Goal: Transaction & Acquisition: Purchase product/service

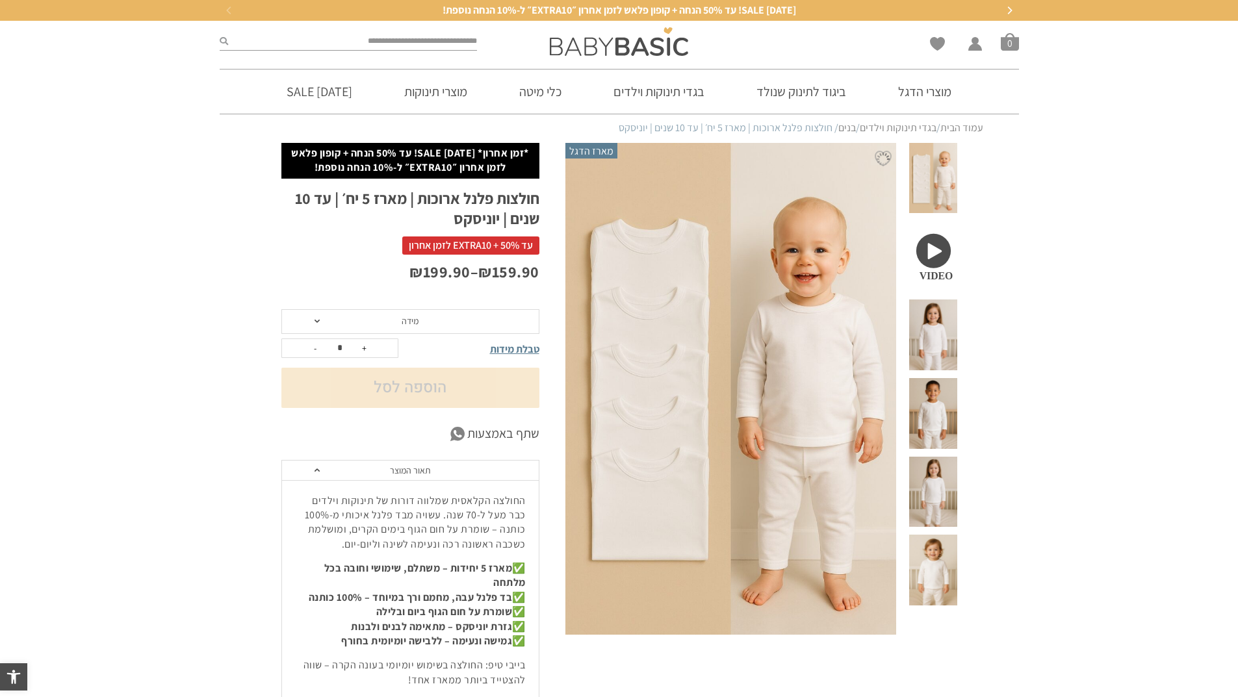
click at [375, 320] on span "מידה" at bounding box center [410, 321] width 258 height 25
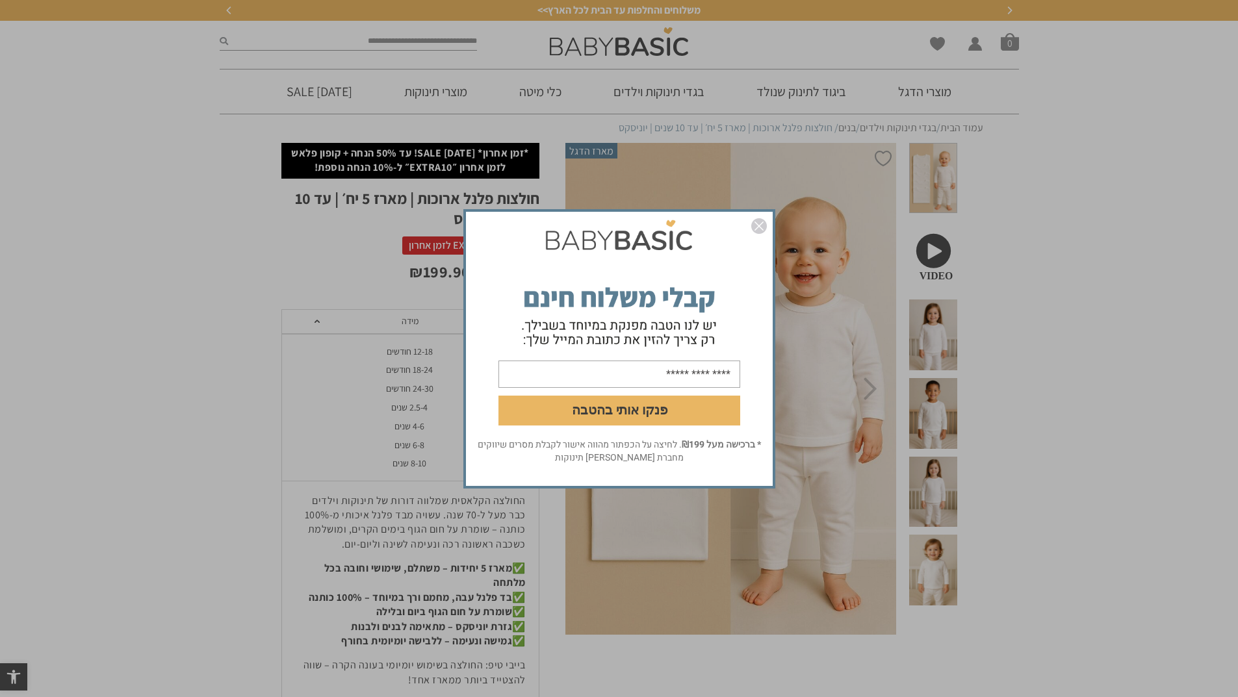
click at [756, 226] on img "סגור" at bounding box center [759, 226] width 16 height 16
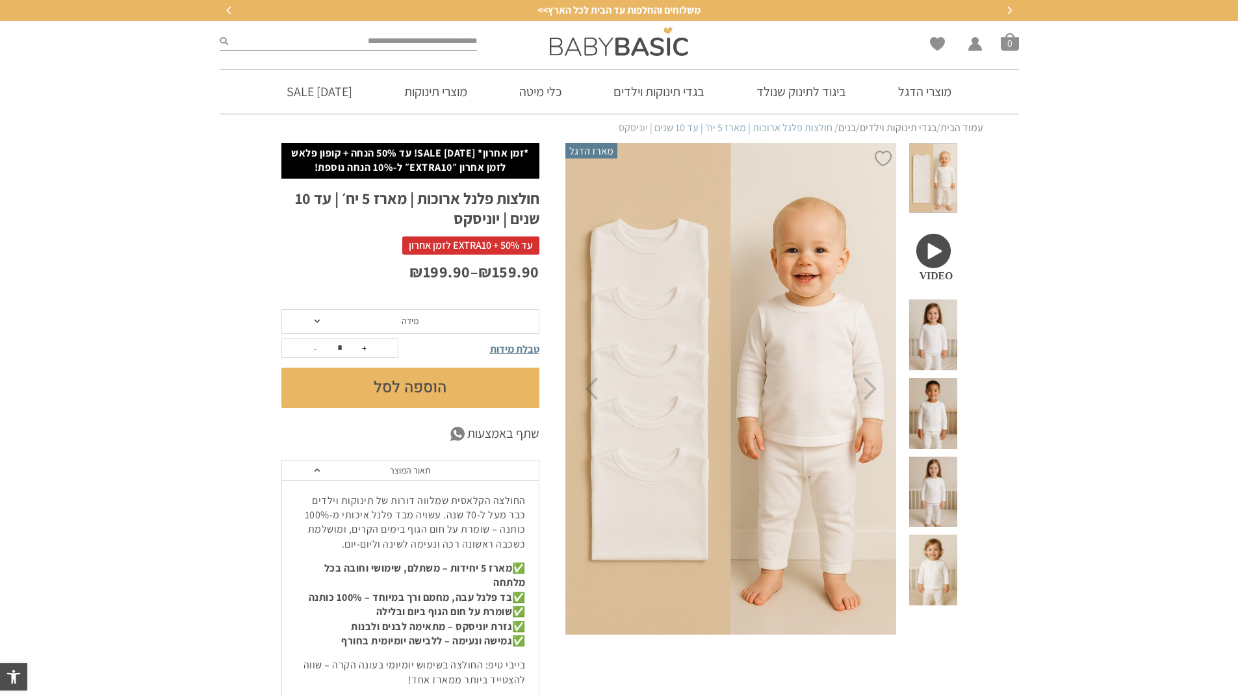
click at [339, 308] on div "₪ 159.90 – ₪ 199.90" at bounding box center [410, 285] width 258 height 48
click at [337, 319] on span "מידה" at bounding box center [410, 321] width 258 height 25
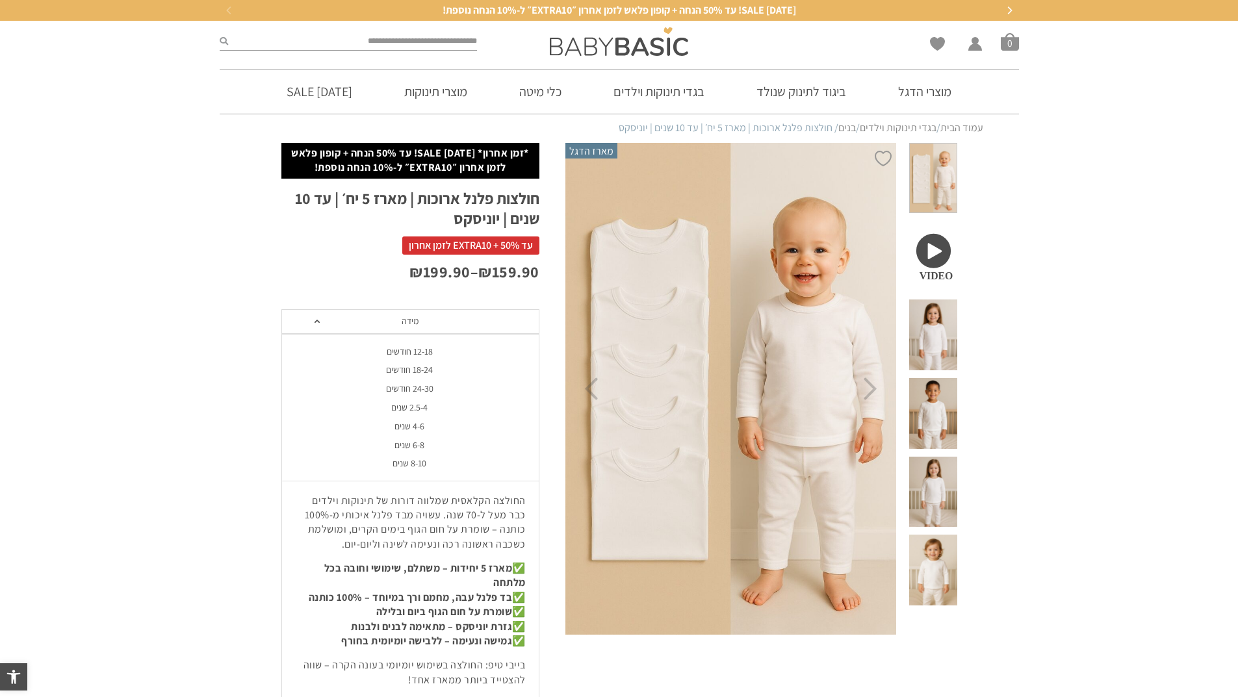
click at [411, 409] on div "2.5-4 שנים" at bounding box center [410, 407] width 258 height 11
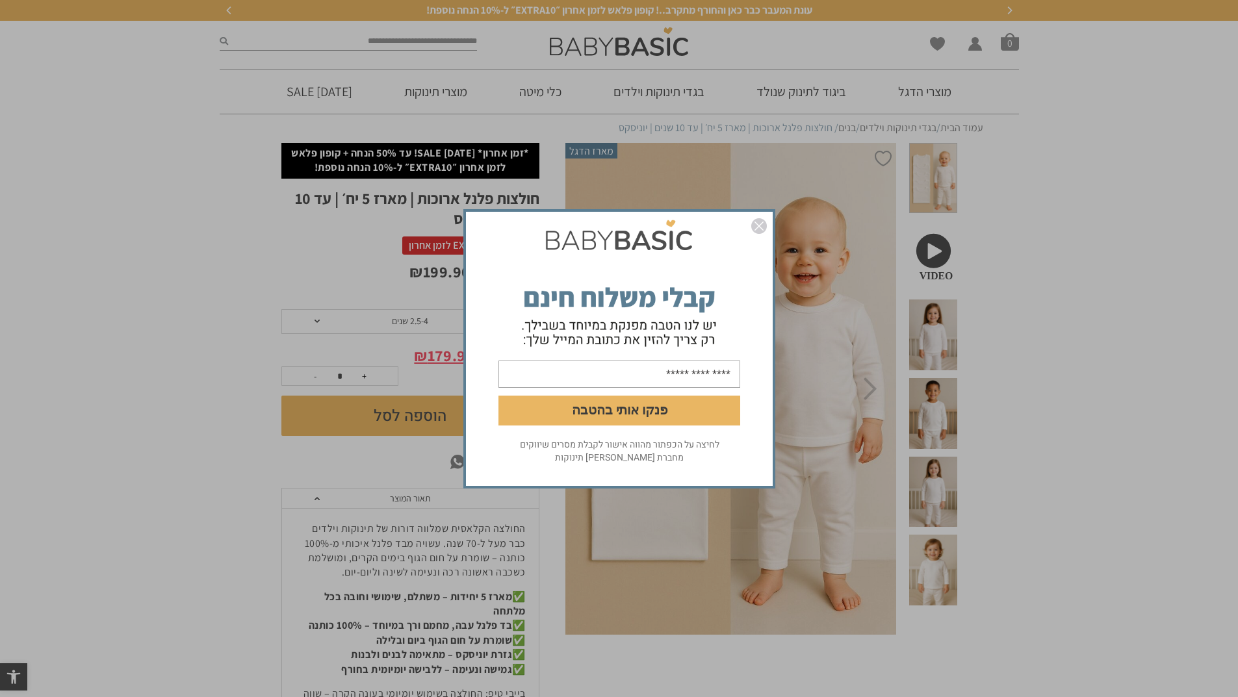
click at [761, 225] on img "סגור" at bounding box center [759, 226] width 16 height 16
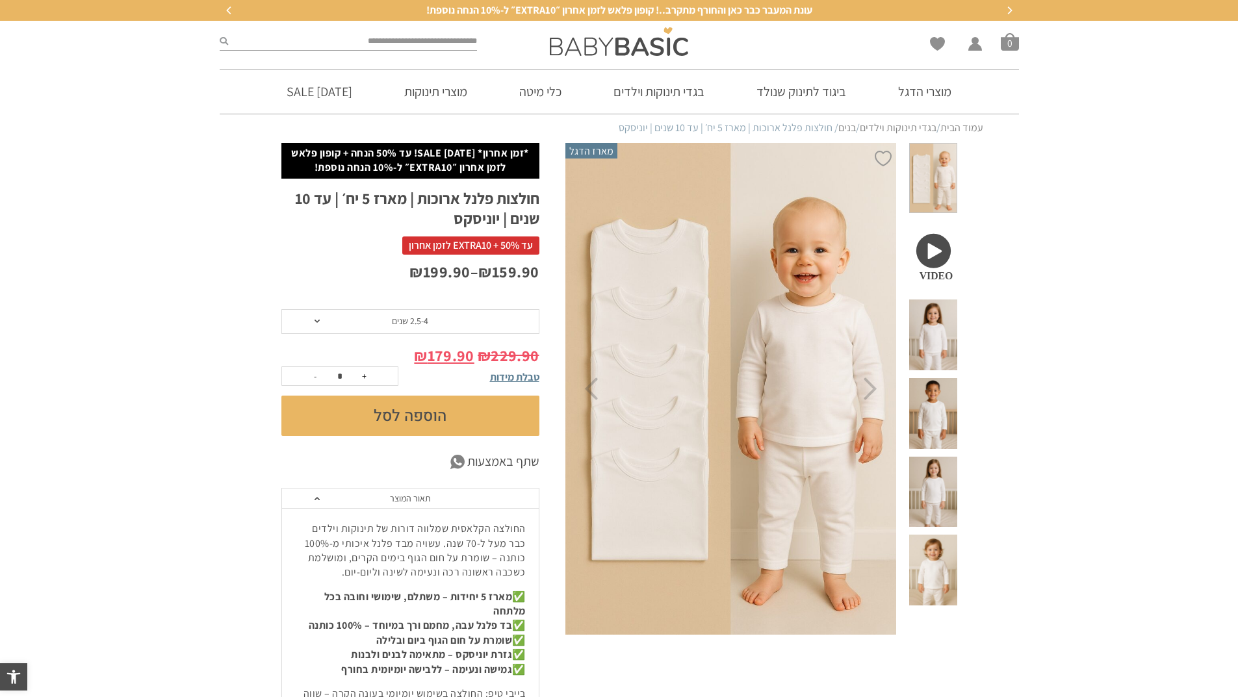
click at [927, 301] on span at bounding box center [932, 335] width 47 height 71
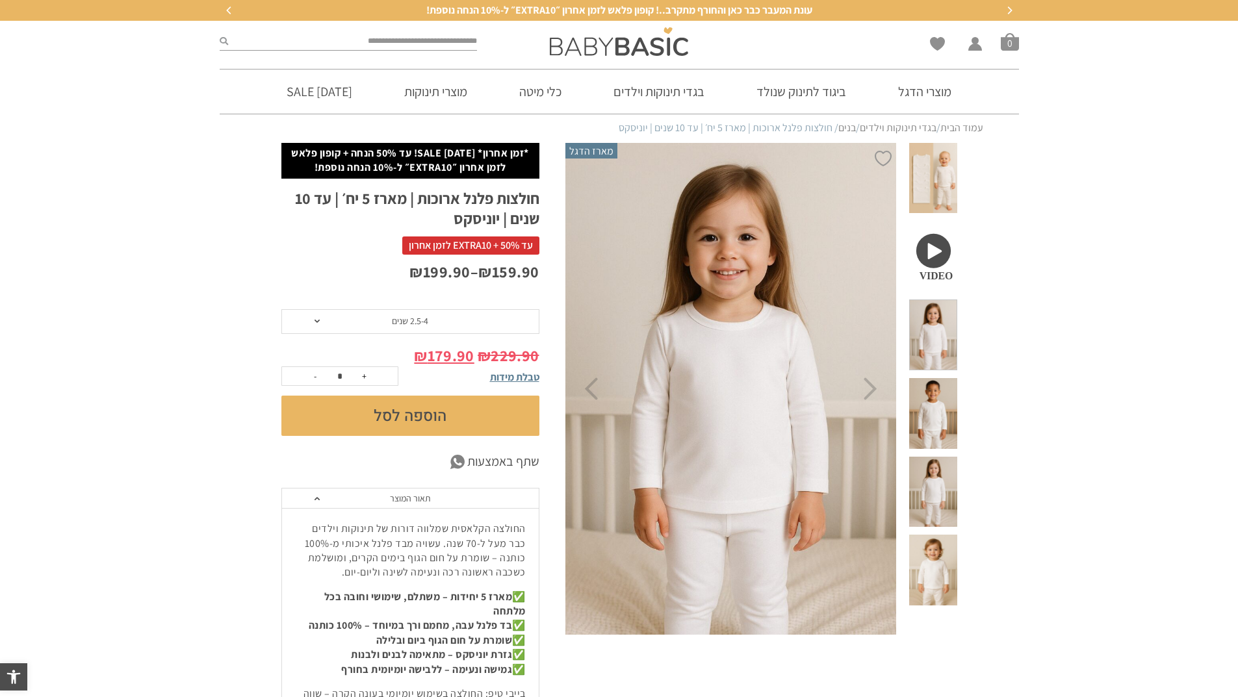
click at [937, 378] on span at bounding box center [932, 413] width 47 height 71
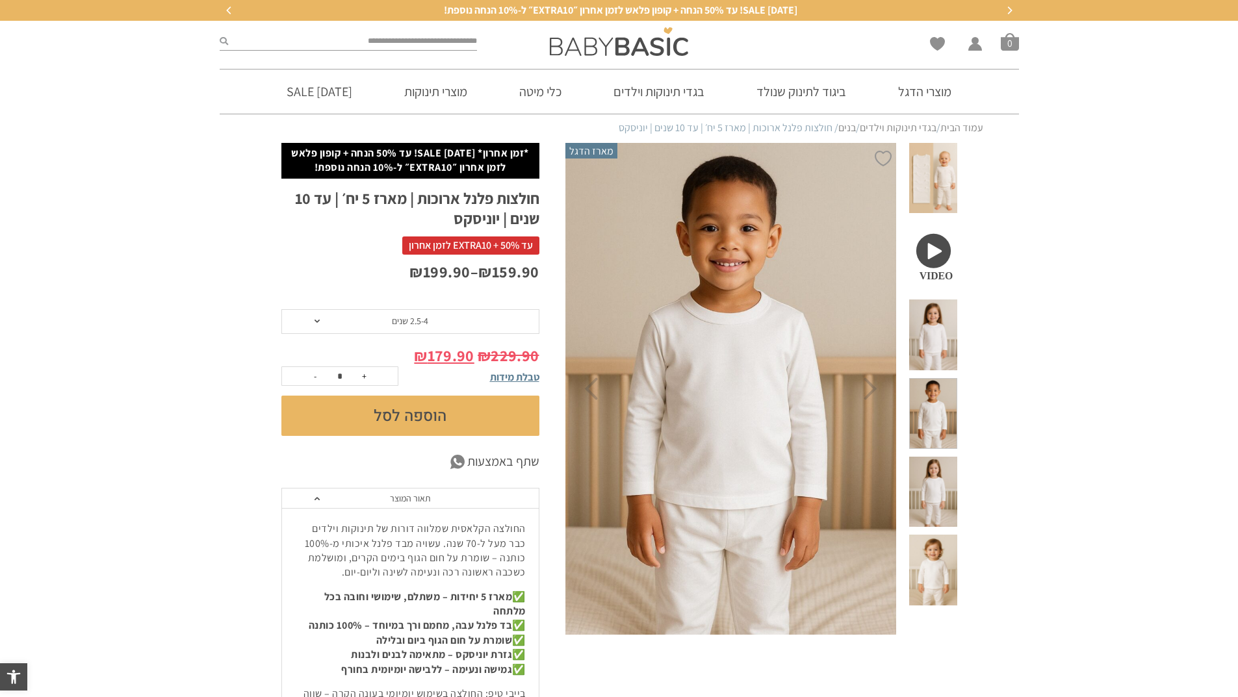
click at [940, 457] on span at bounding box center [932, 492] width 47 height 71
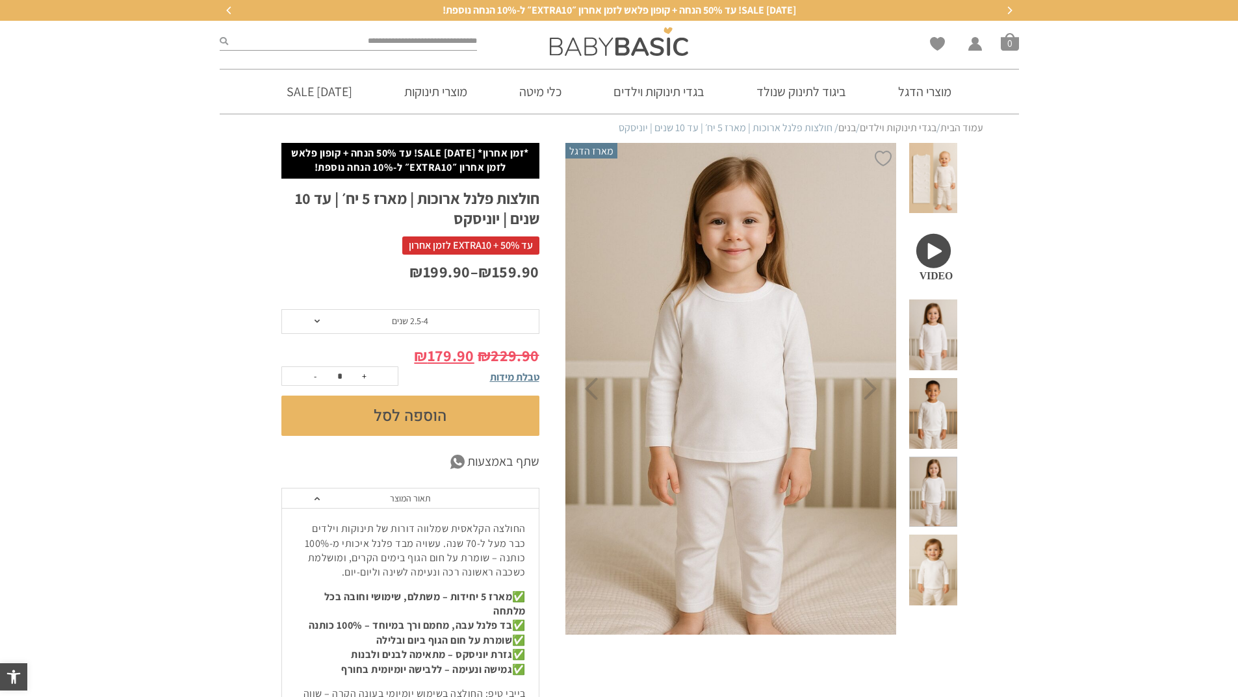
click at [942, 535] on span at bounding box center [932, 570] width 47 height 71
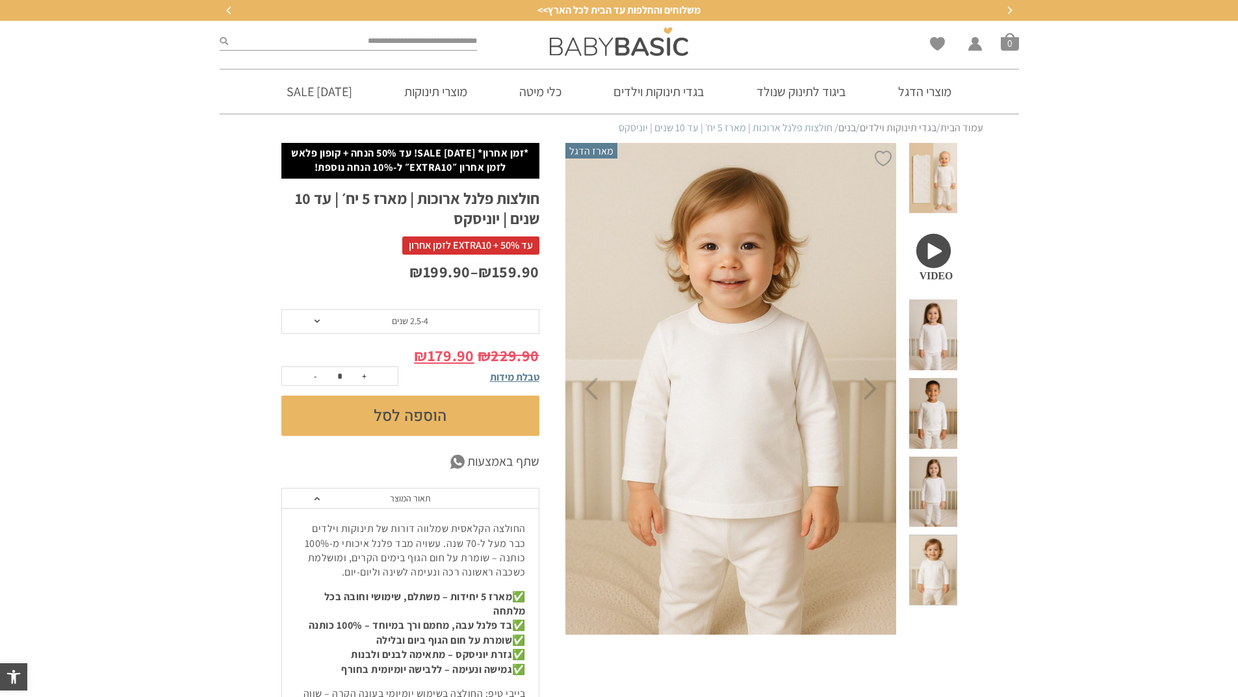
click at [517, 378] on span "טבלת מידות" at bounding box center [514, 377] width 49 height 14
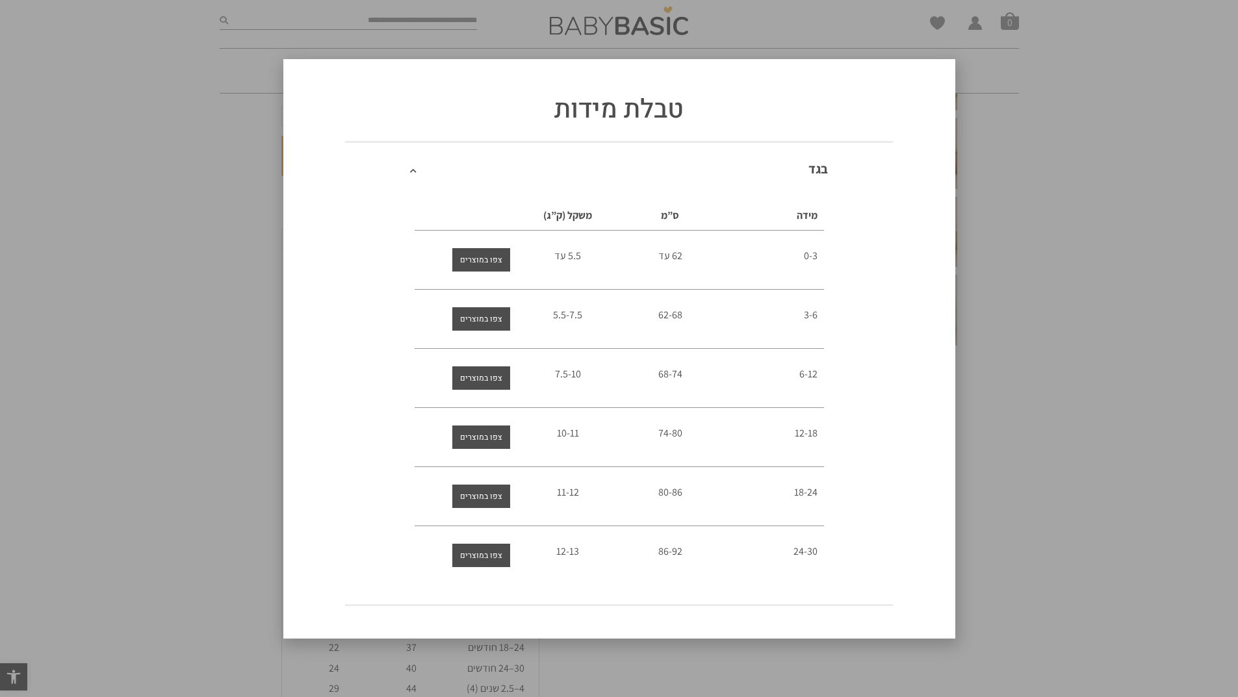
scroll to position [780, 0]
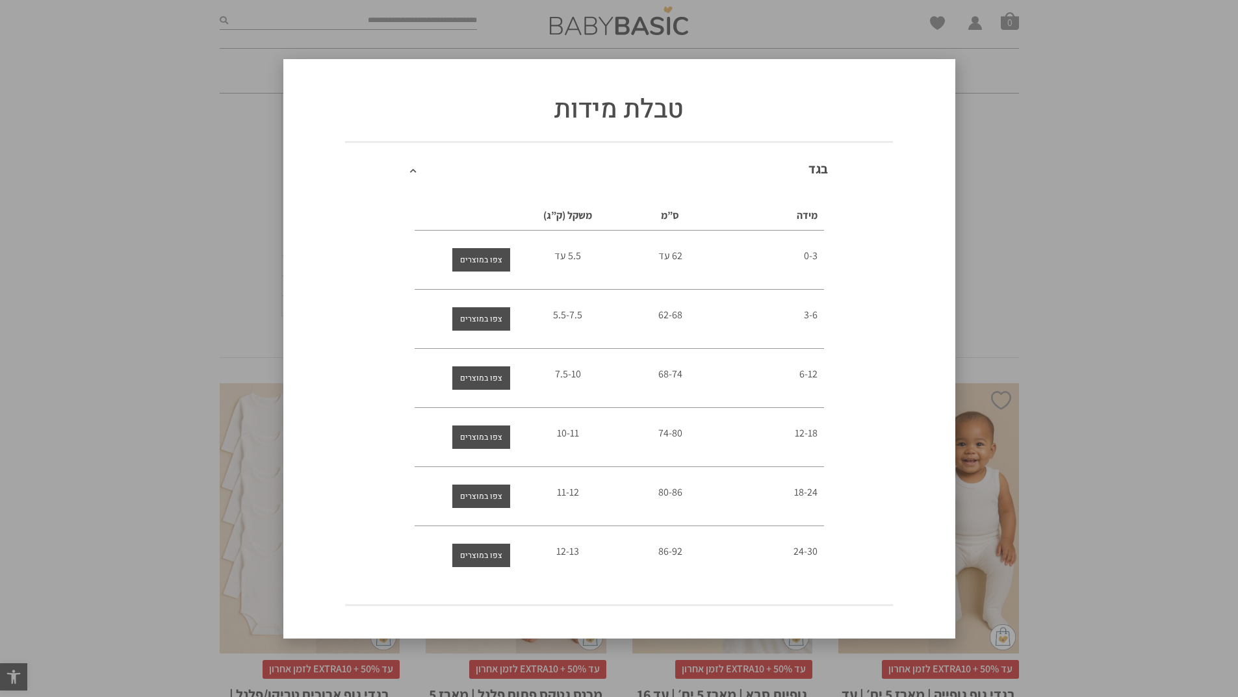
click at [417, 169] on span at bounding box center [419, 168] width 19 height 13
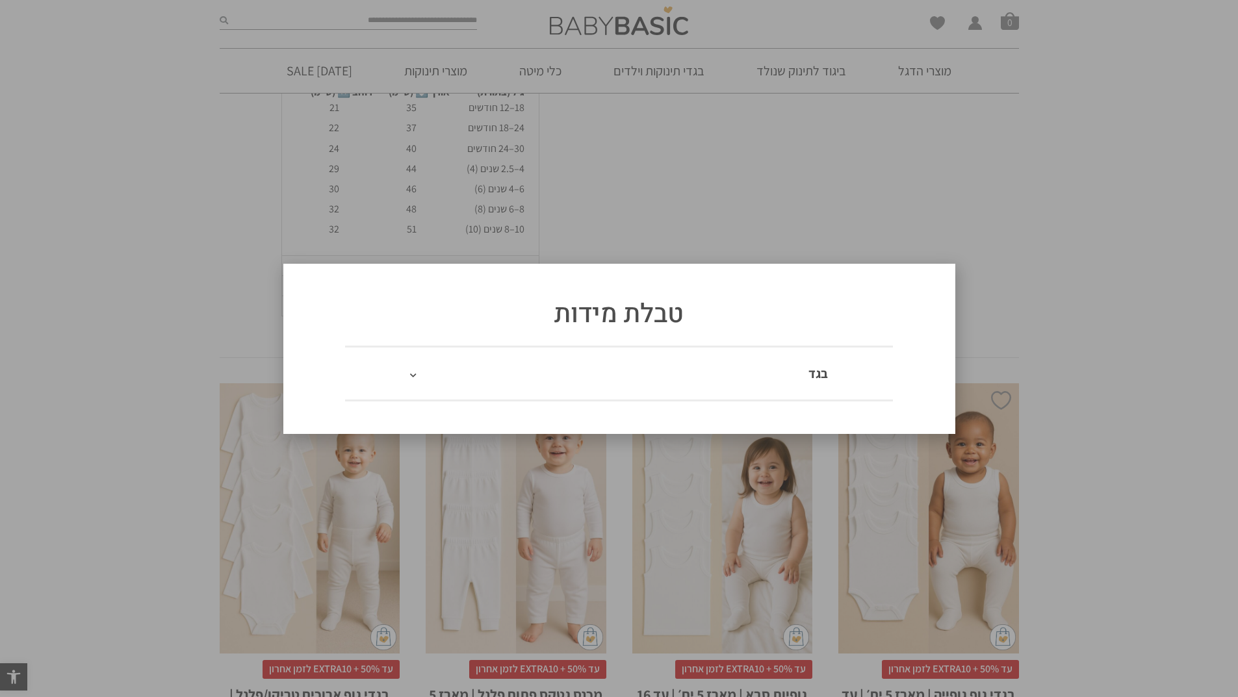
click at [414, 376] on icon at bounding box center [413, 375] width 6 height 7
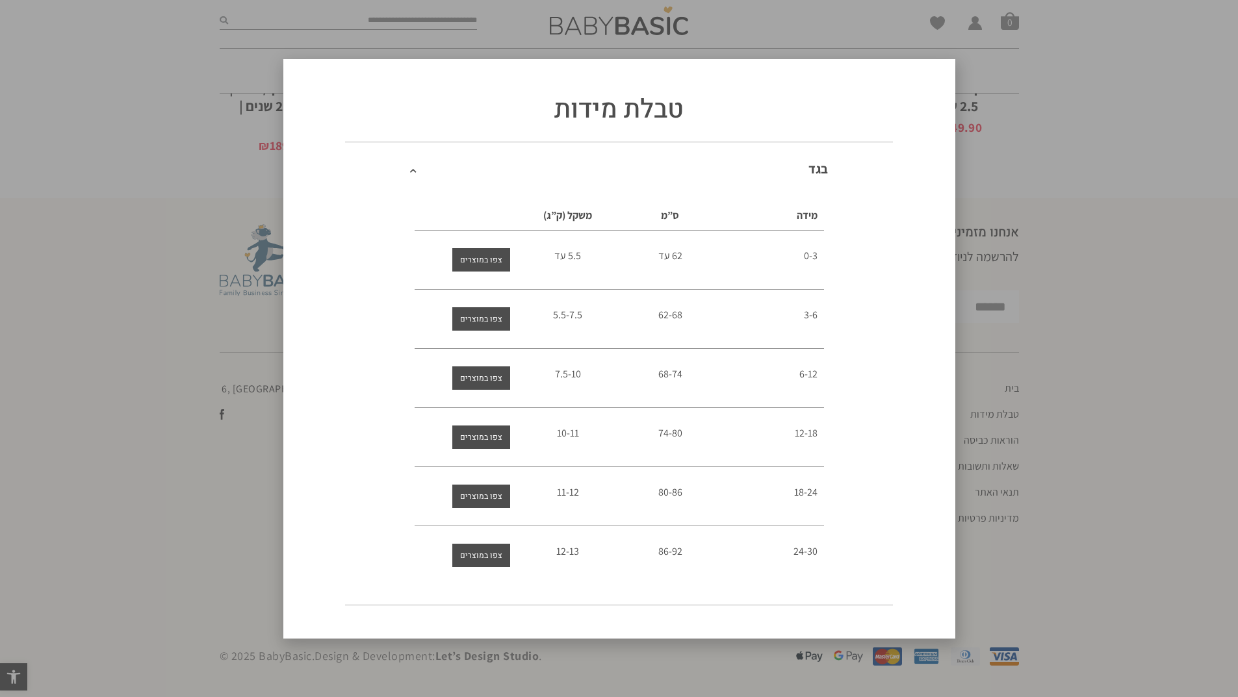
scroll to position [0, 0]
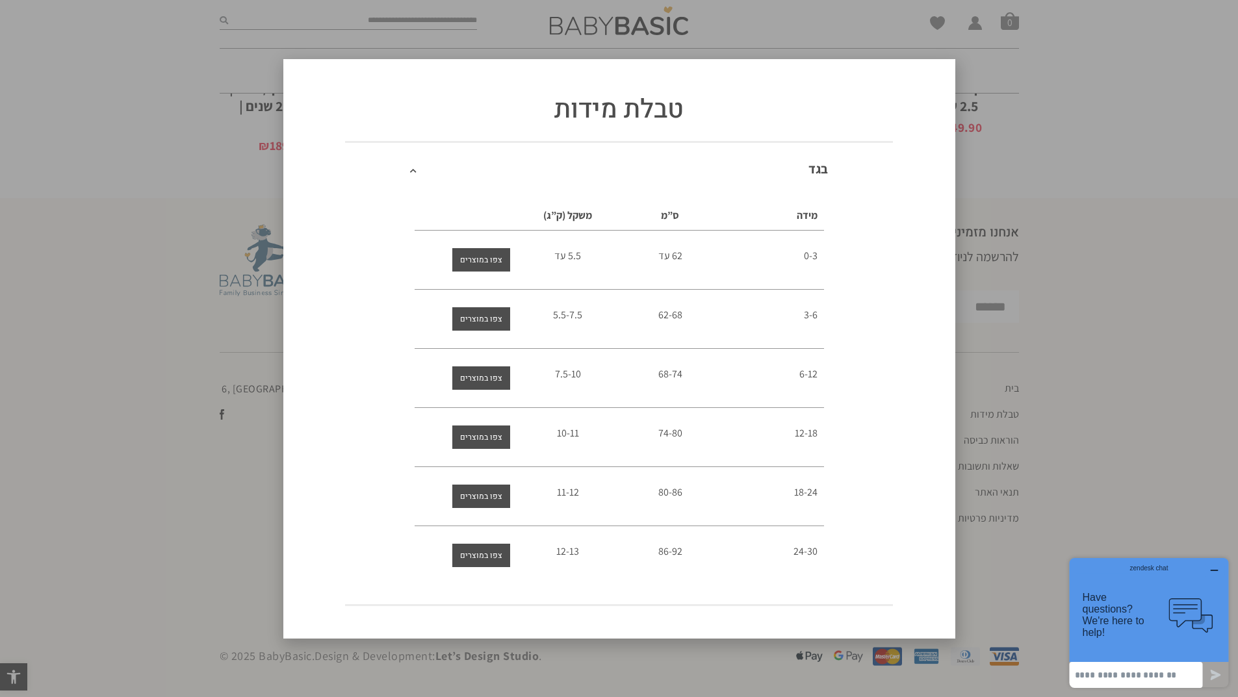
click at [0, 118] on div "טבלת מידות בגד מידה ס”מ משקל (ק”ג) 0-3 62 עד 5.5 עד 3-6 62-68 5.5-7.5 6-12" at bounding box center [619, 348] width 1238 height 697
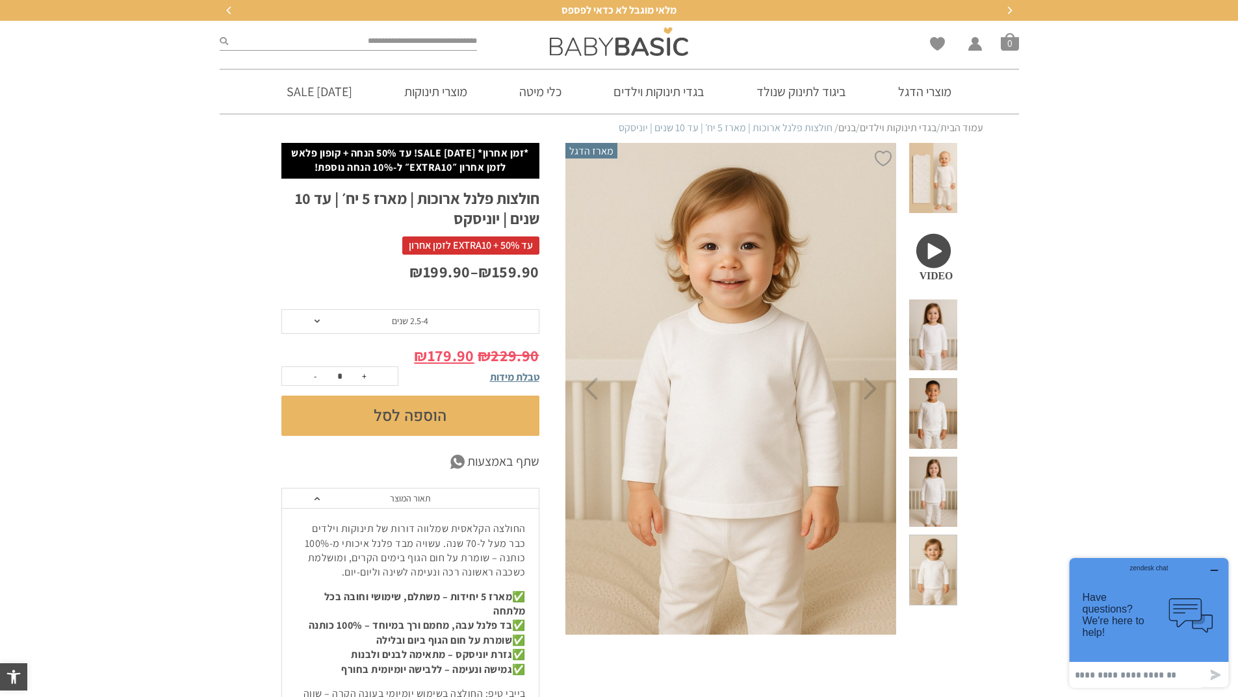
drag, startPoint x: 933, startPoint y: 292, endPoint x: 930, endPoint y: 305, distance: 14.0
click at [932, 300] on span at bounding box center [932, 335] width 47 height 71
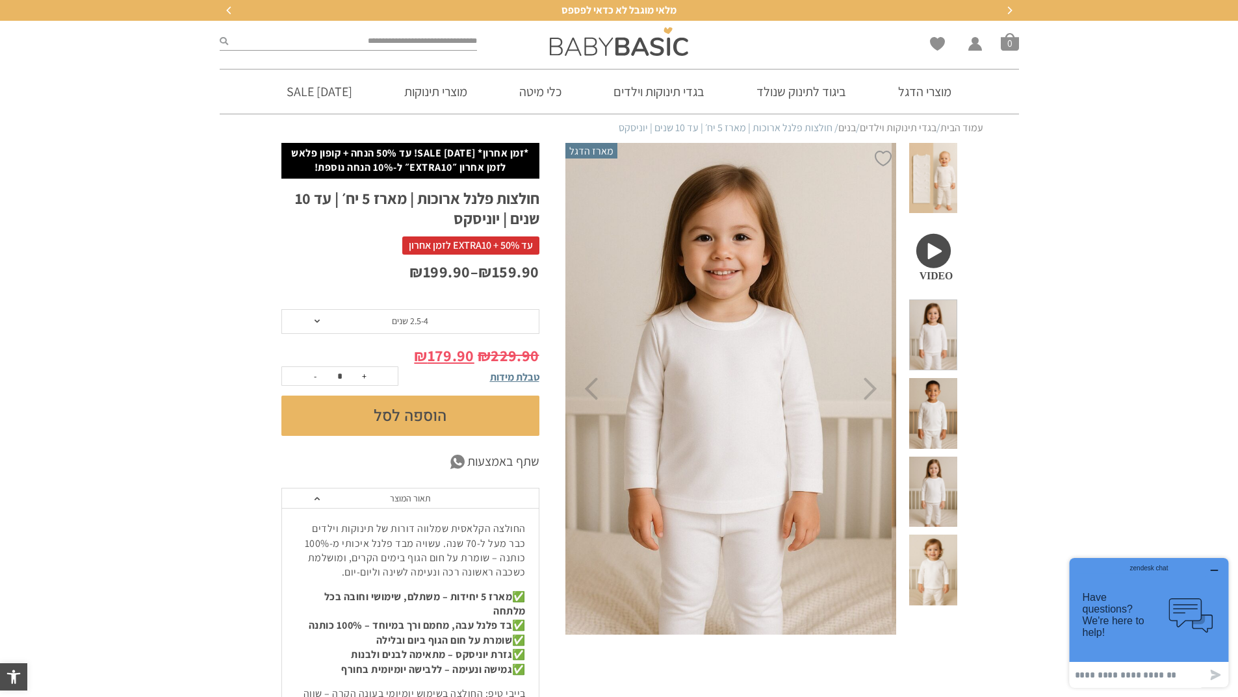
click at [947, 378] on span at bounding box center [932, 413] width 47 height 71
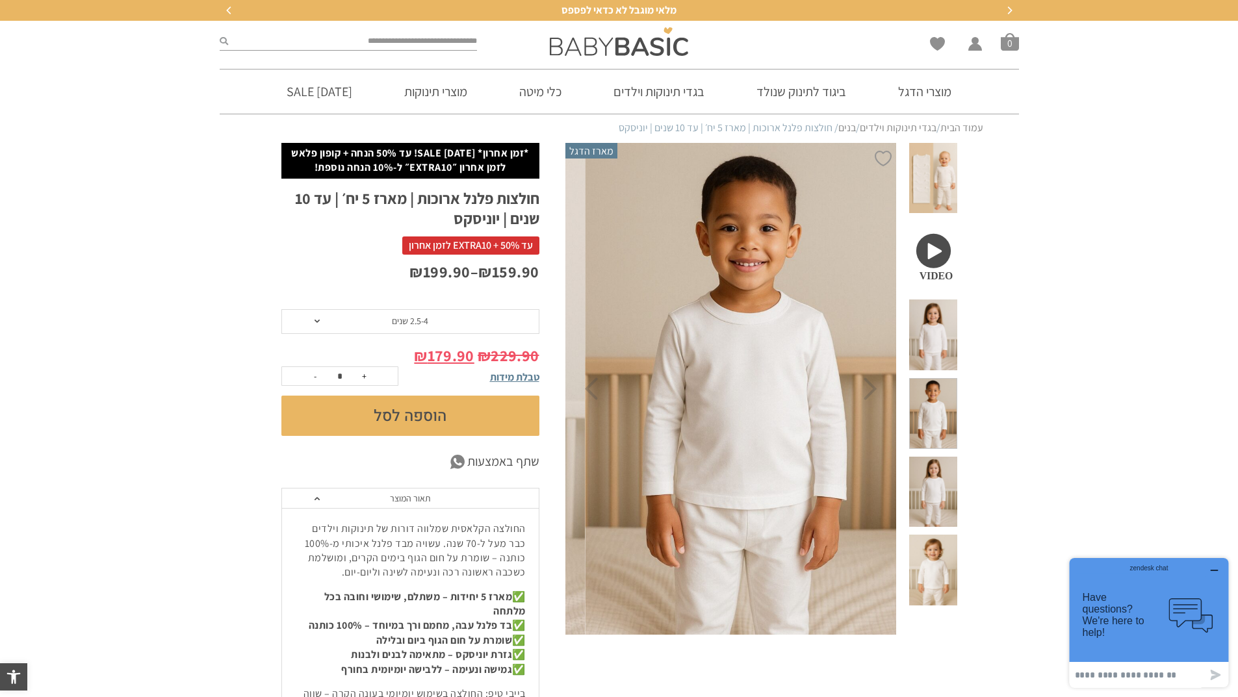
click at [944, 457] on span at bounding box center [932, 492] width 47 height 71
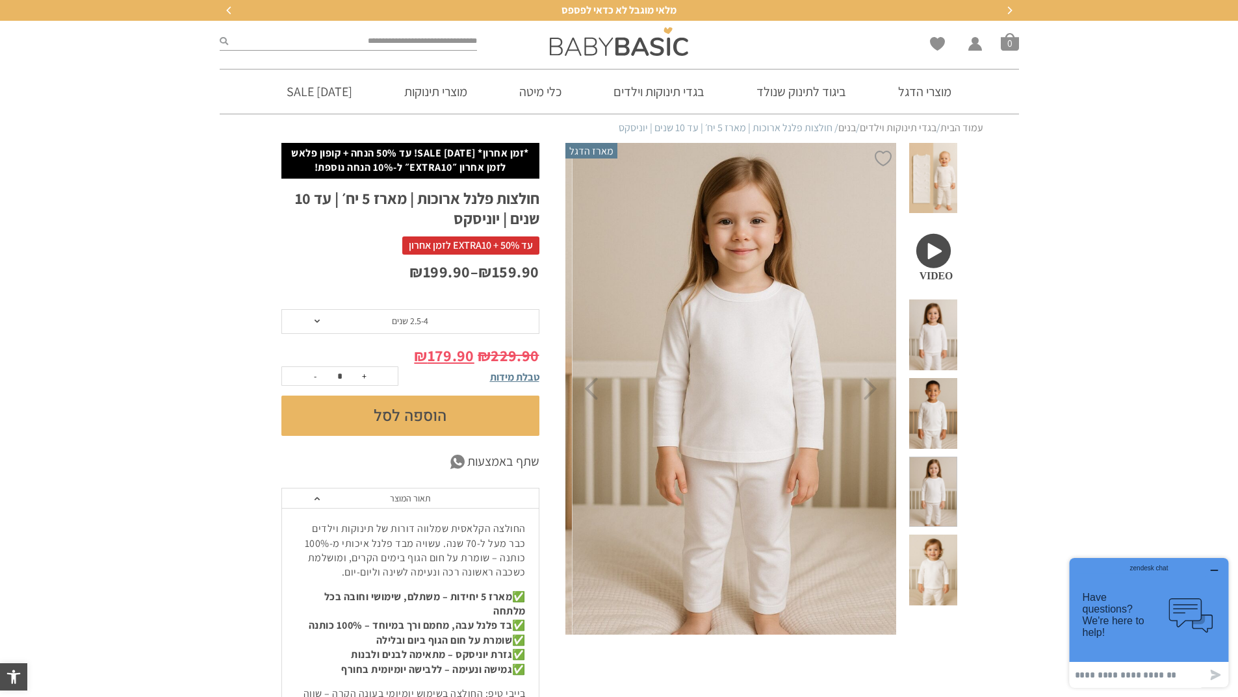
click at [954, 535] on span at bounding box center [932, 570] width 47 height 71
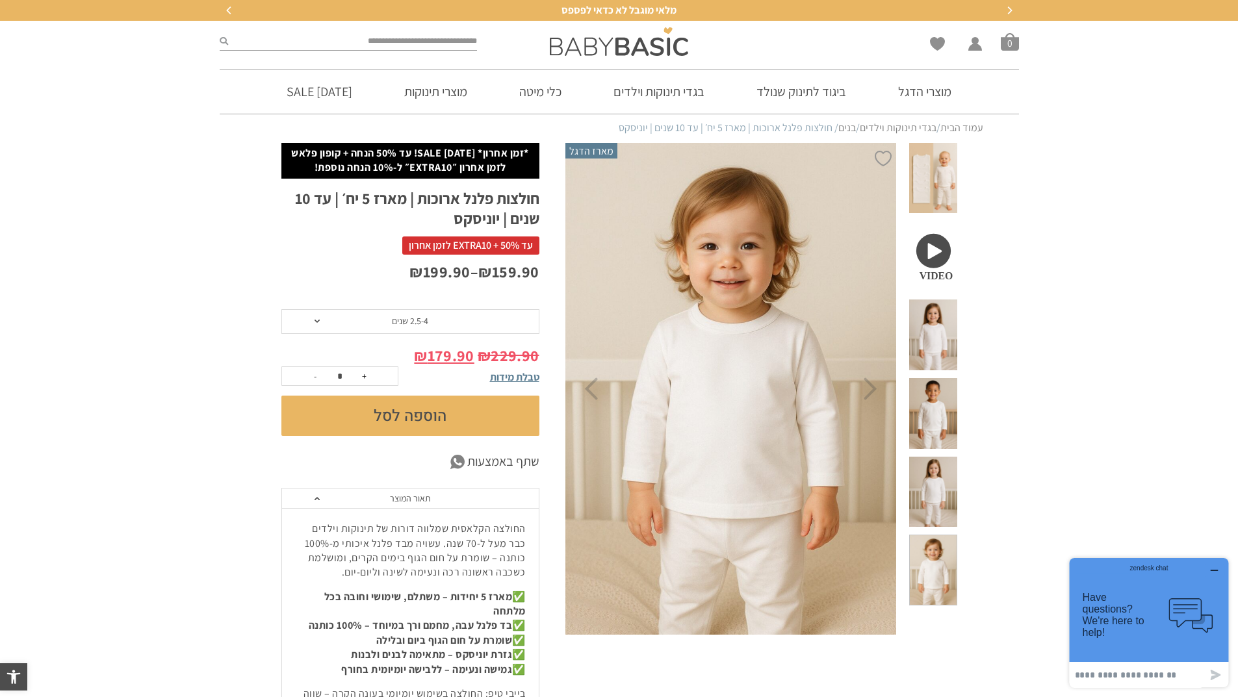
click at [945, 378] on span at bounding box center [932, 413] width 47 height 71
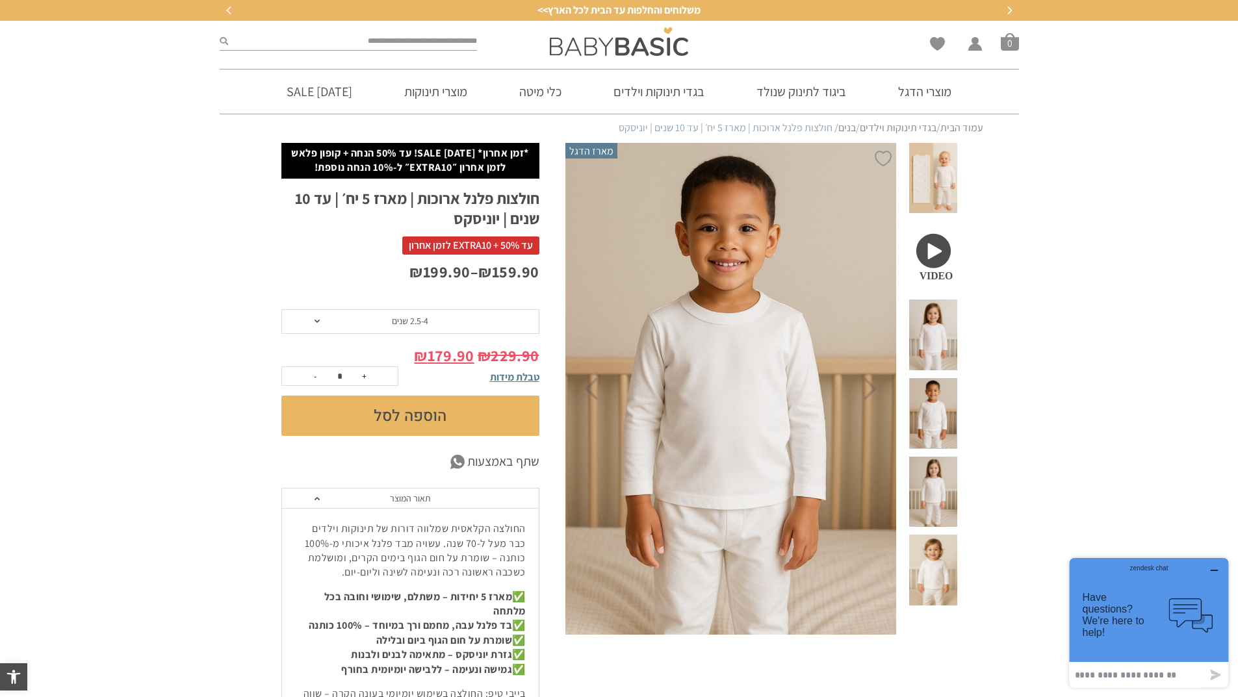
click at [943, 300] on span at bounding box center [932, 335] width 47 height 71
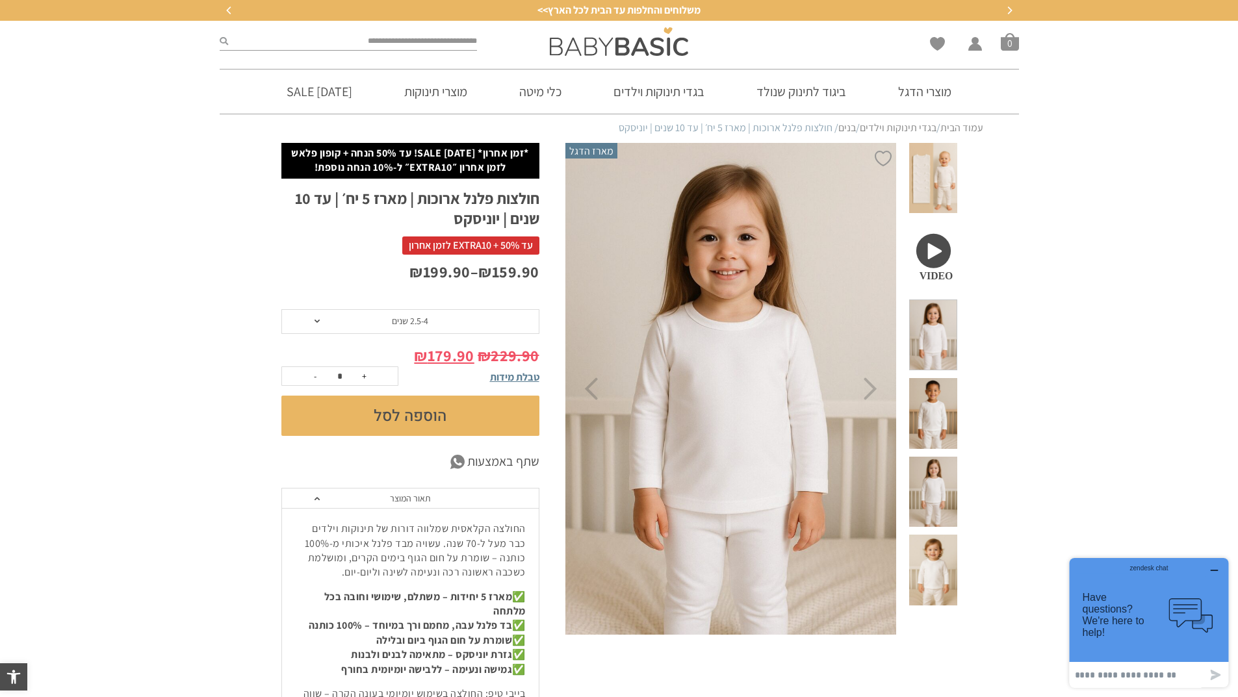
click at [931, 175] on span at bounding box center [932, 178] width 47 height 71
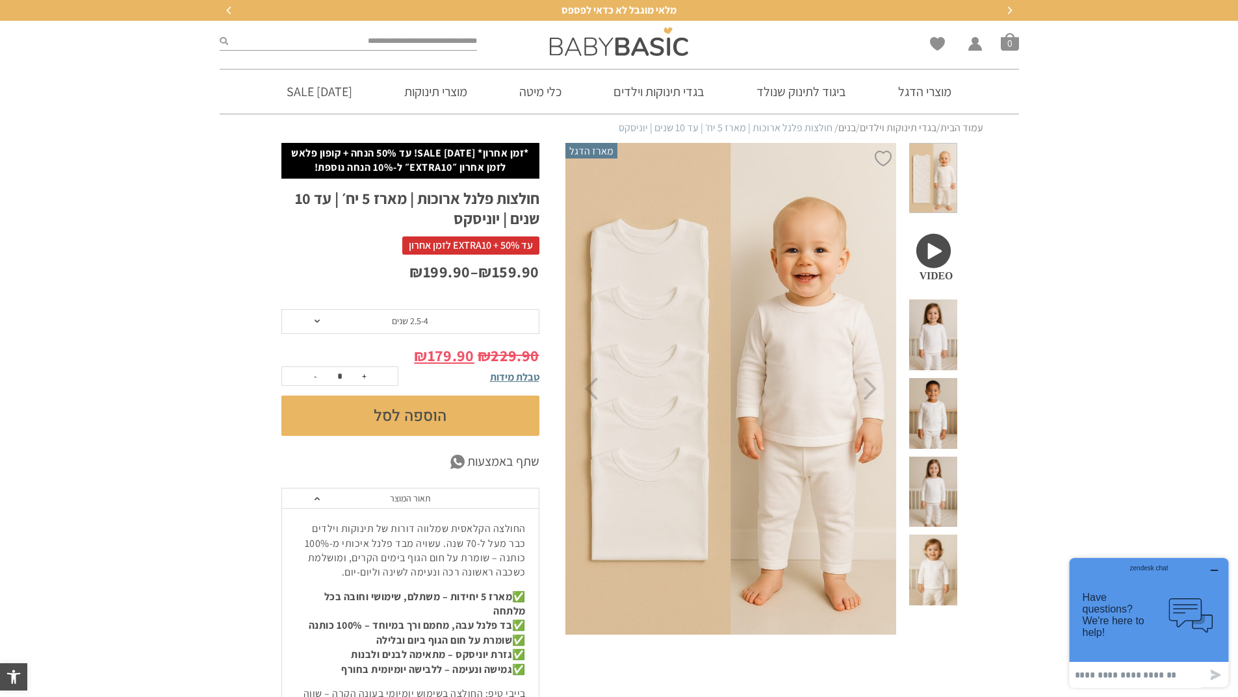
click at [378, 414] on button "הוספה לסל" at bounding box center [410, 416] width 258 height 40
click at [505, 380] on span "טבלת מידות" at bounding box center [514, 377] width 49 height 14
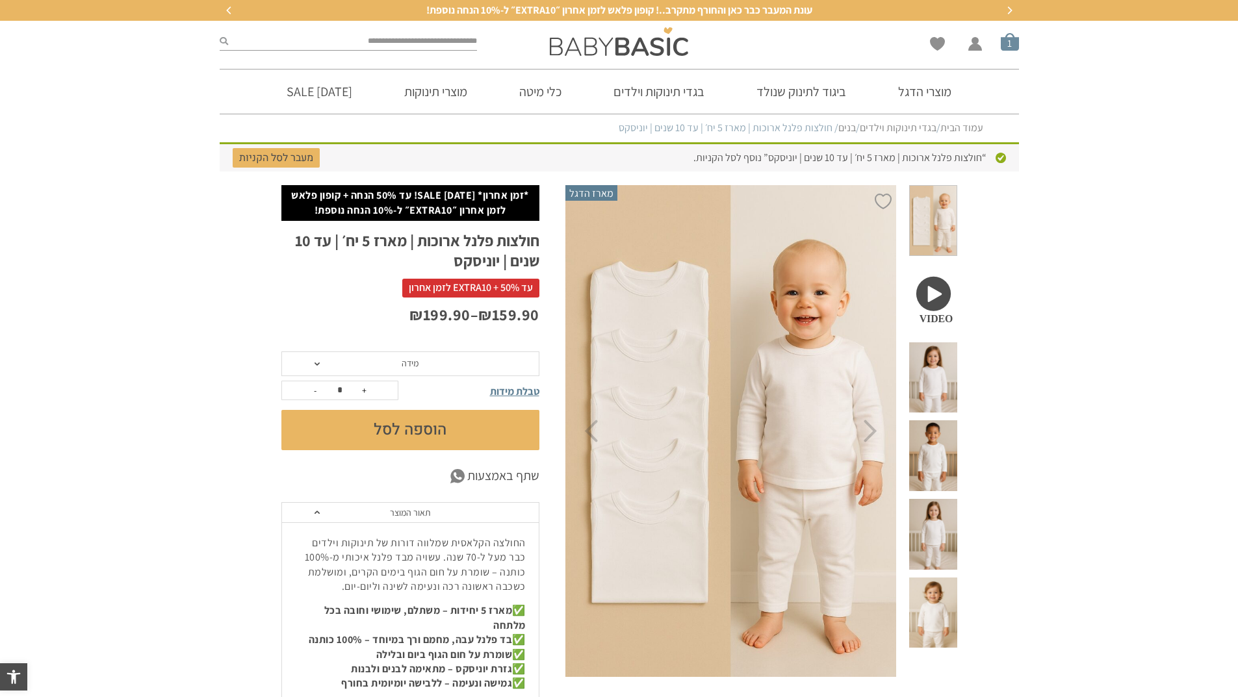
click at [1008, 42] on span "סל קניות" at bounding box center [1010, 41] width 18 height 18
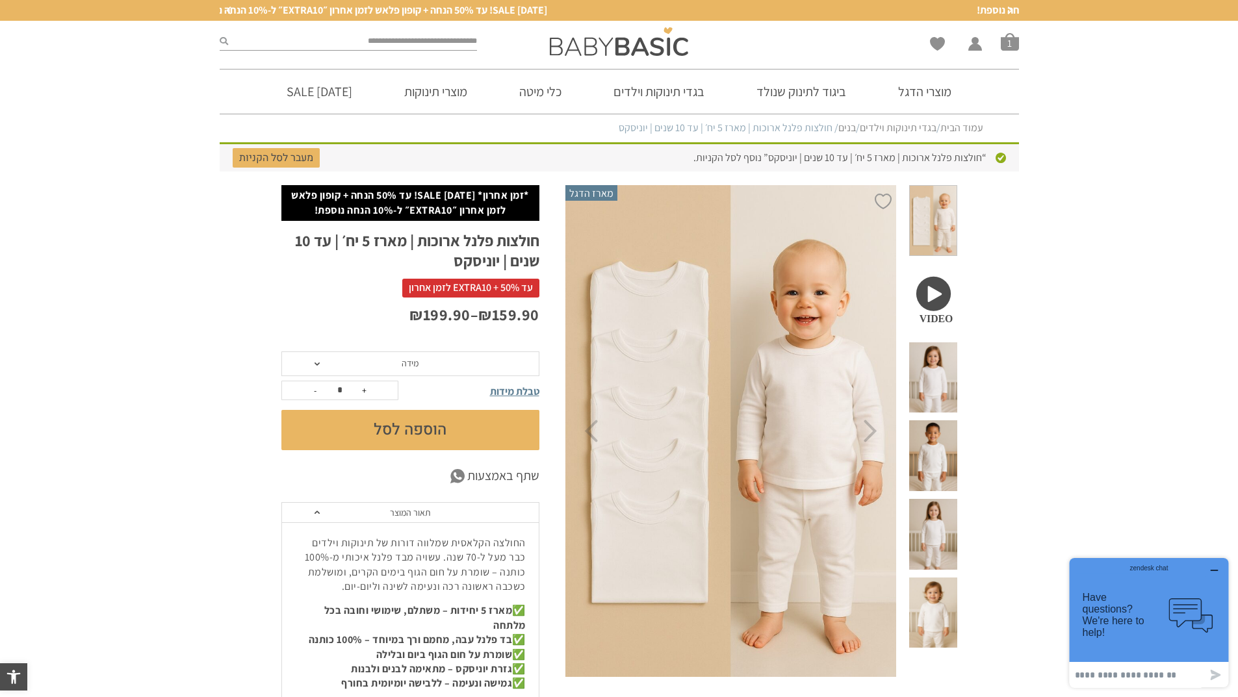
click at [415, 367] on span "מידה" at bounding box center [410, 363] width 17 height 12
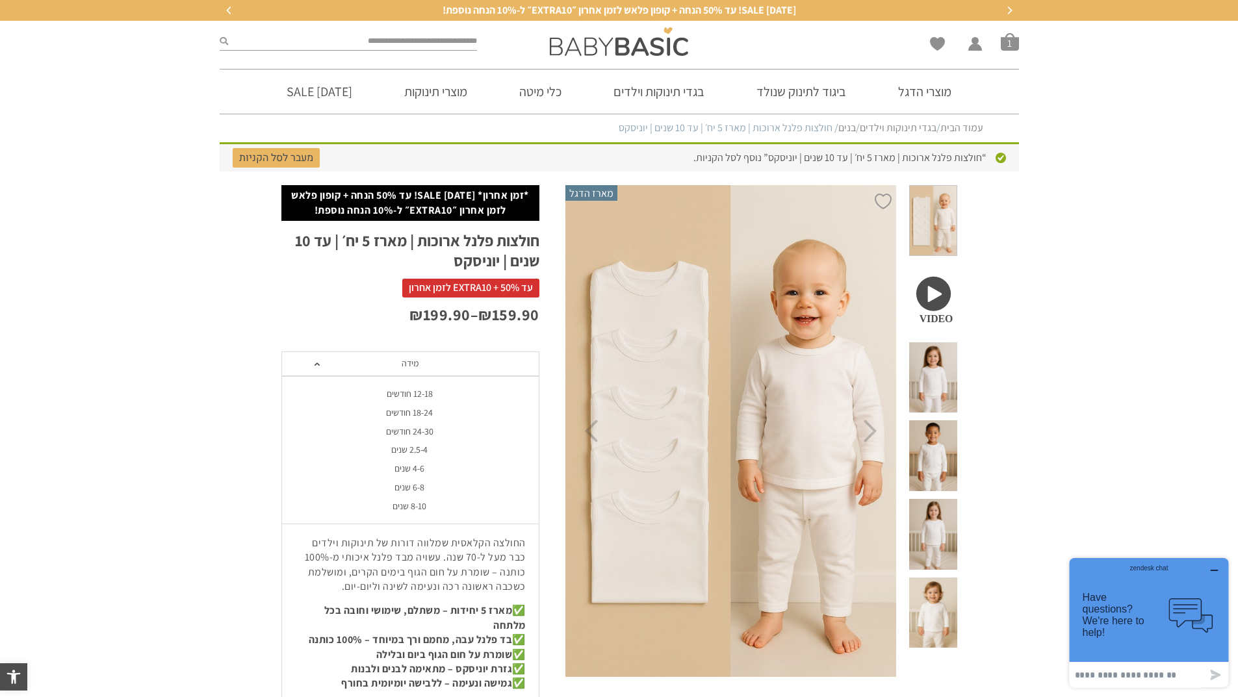
click at [411, 468] on div "4-6 שנים" at bounding box center [410, 468] width 258 height 11
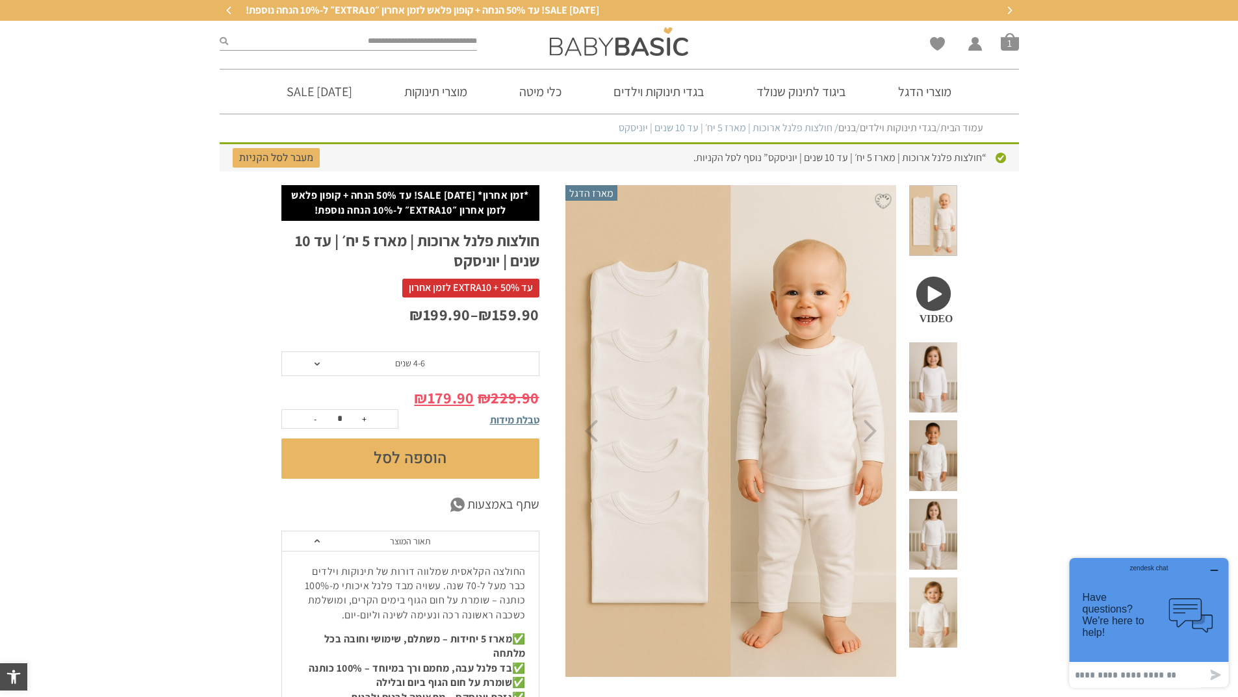
click at [348, 456] on button "הוספה לסל" at bounding box center [410, 459] width 258 height 40
click at [1016, 39] on span "סל קניות" at bounding box center [1010, 41] width 18 height 18
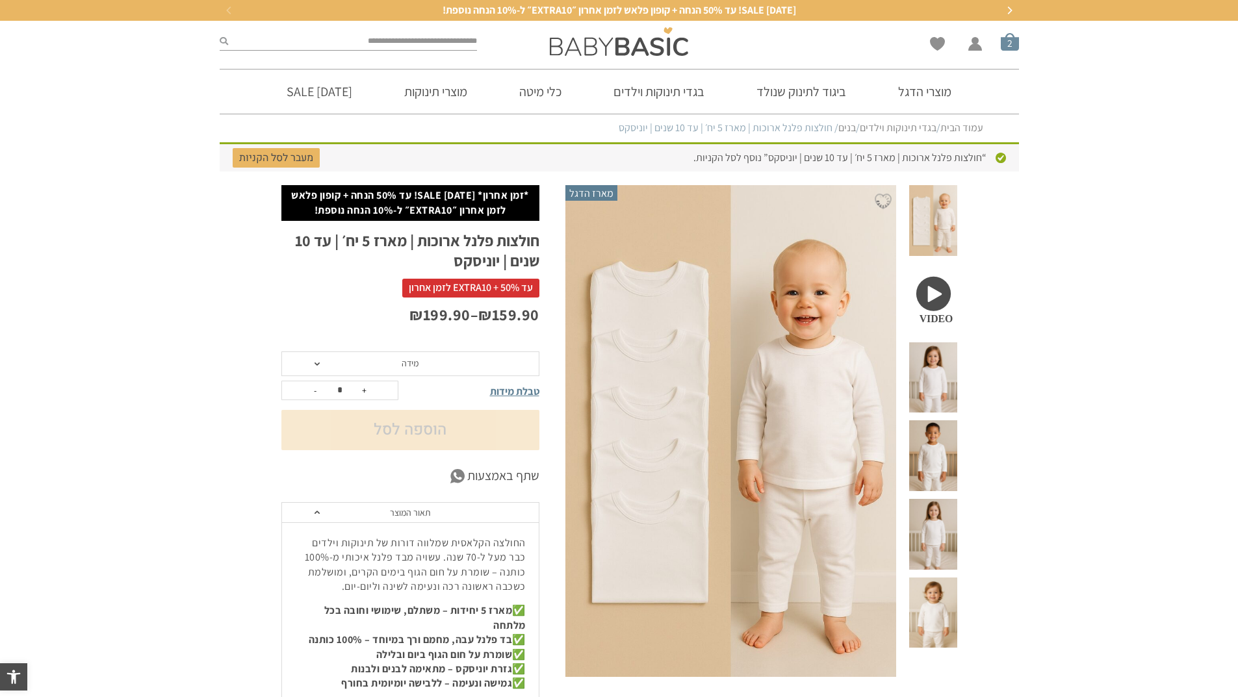
click at [1015, 44] on span "סל קניות" at bounding box center [1010, 41] width 18 height 18
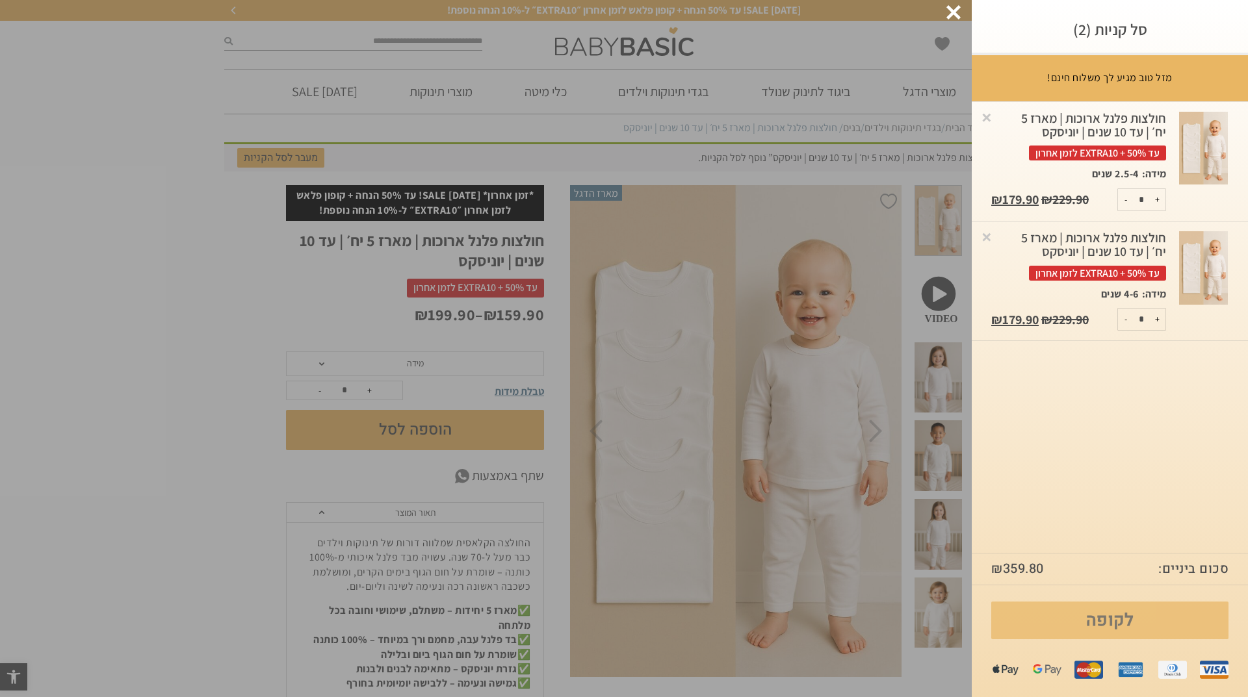
click at [1087, 613] on link "לקופה" at bounding box center [1109, 621] width 237 height 38
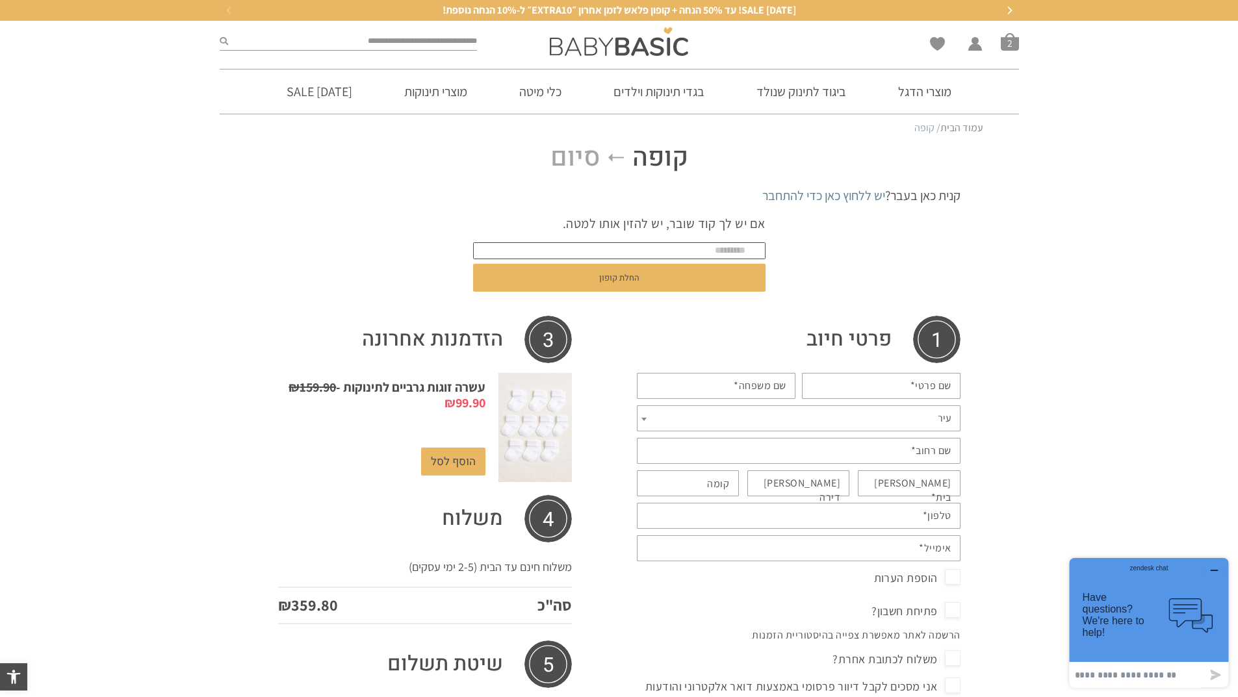
click at [695, 250] on input "text" at bounding box center [619, 250] width 292 height 17
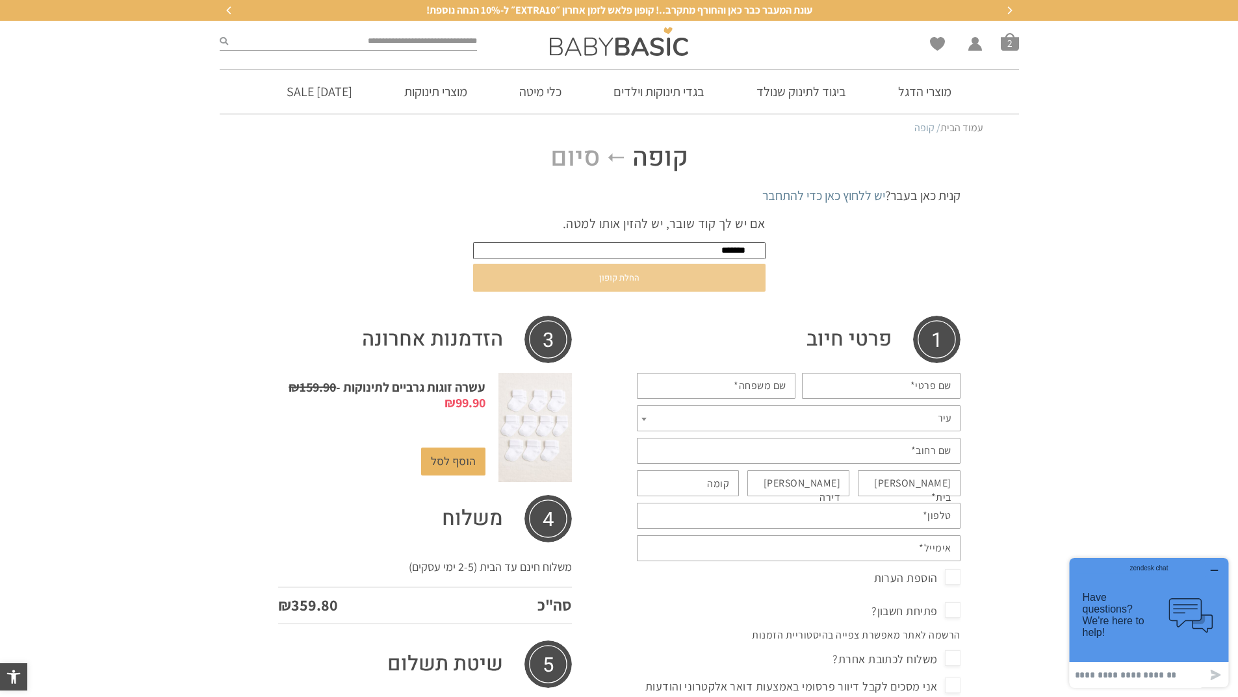
type input "*******"
click at [631, 277] on button "החלת קופון" at bounding box center [619, 278] width 292 height 28
